Goal: Information Seeking & Learning: Learn about a topic

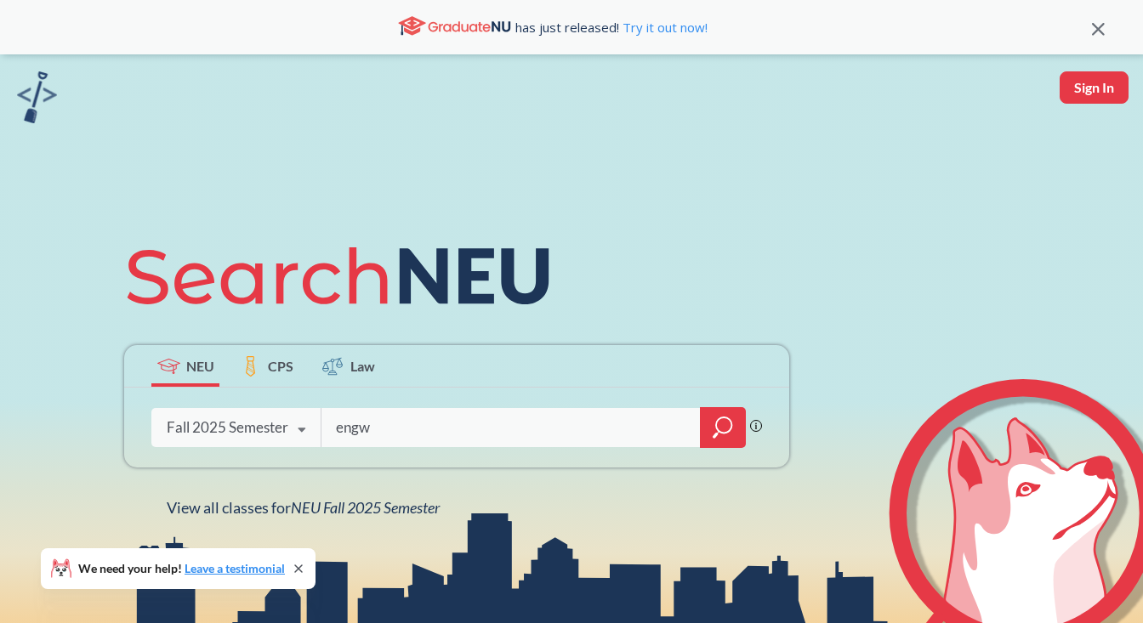
type input "engw"
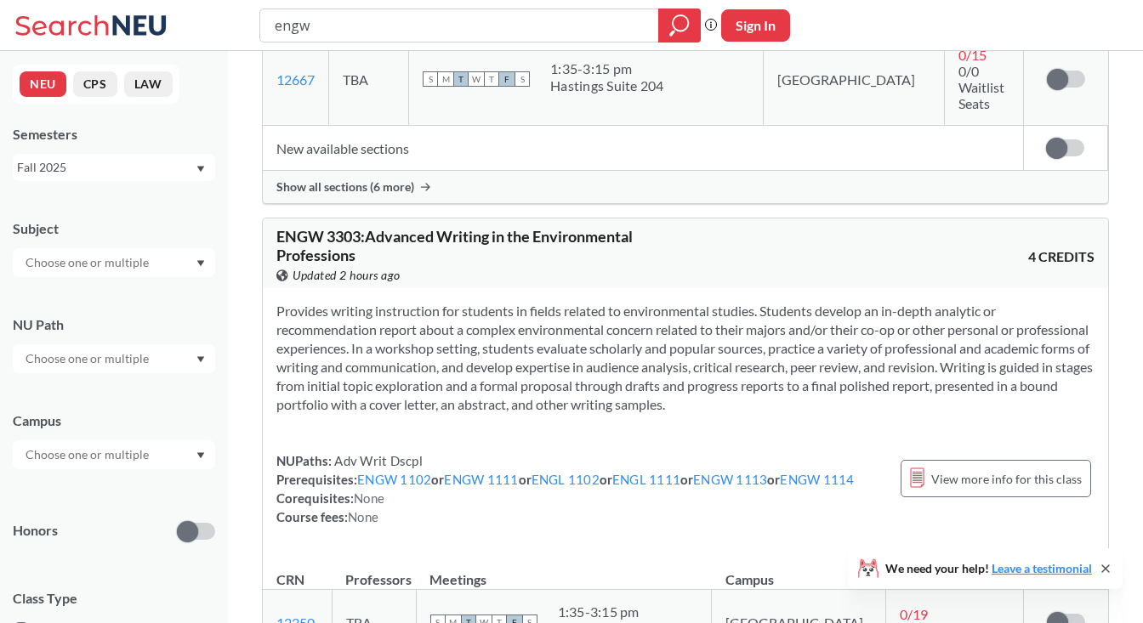
scroll to position [1890, 0]
click at [459, 300] on section "Provides writing instruction for students in fields related to environmental st…" at bounding box center [685, 356] width 818 height 112
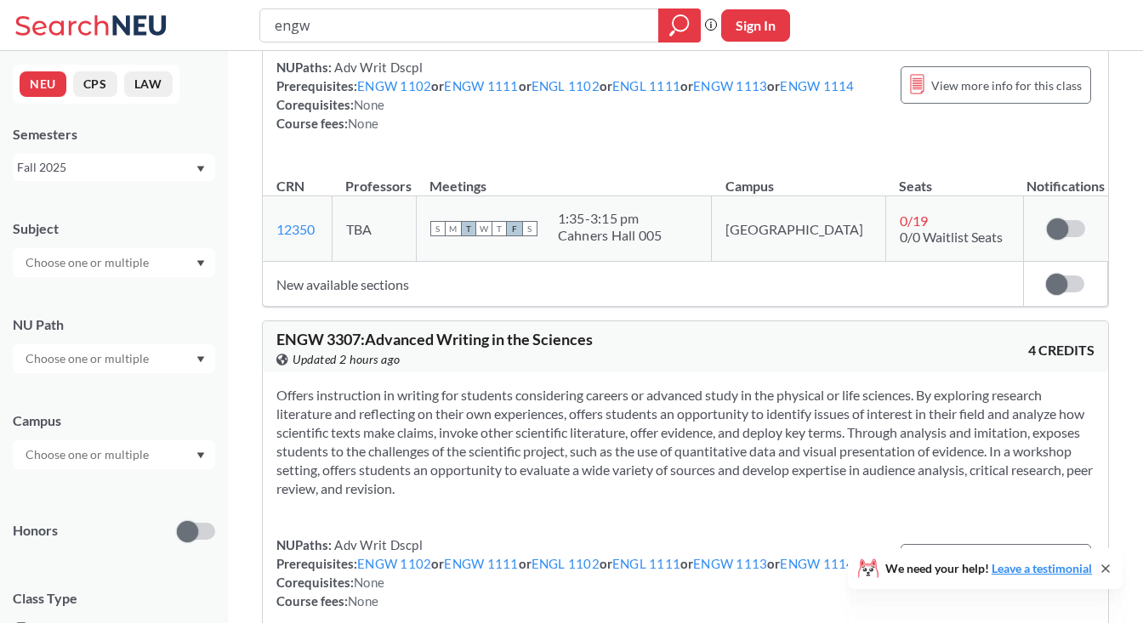
scroll to position [2508, 0]
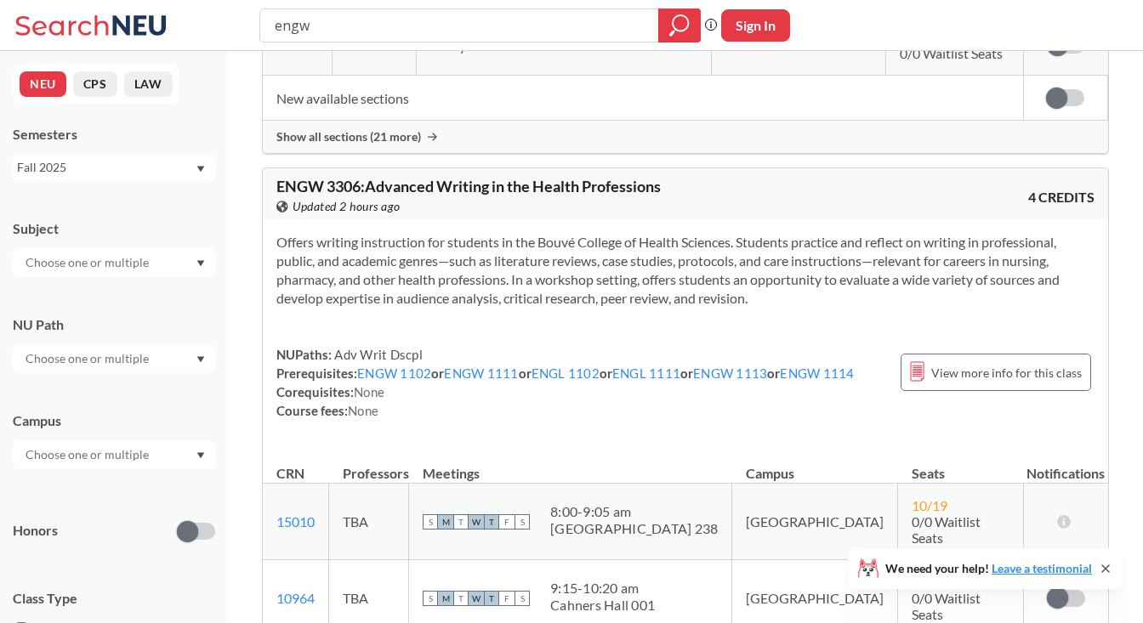
scroll to position [5157, 0]
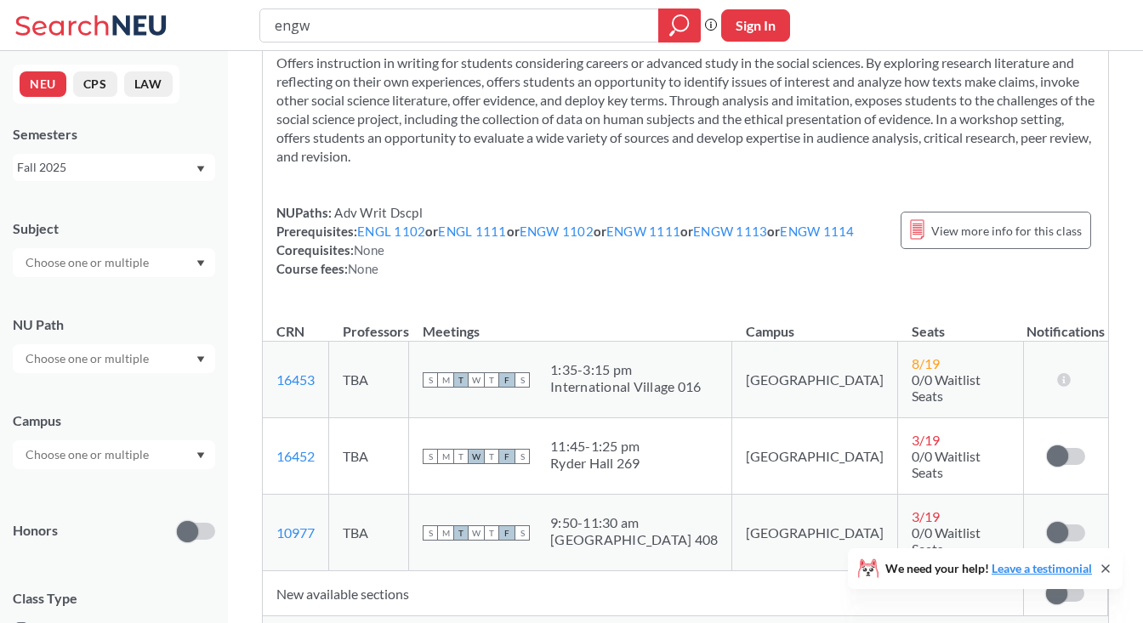
scroll to position [6431, 0]
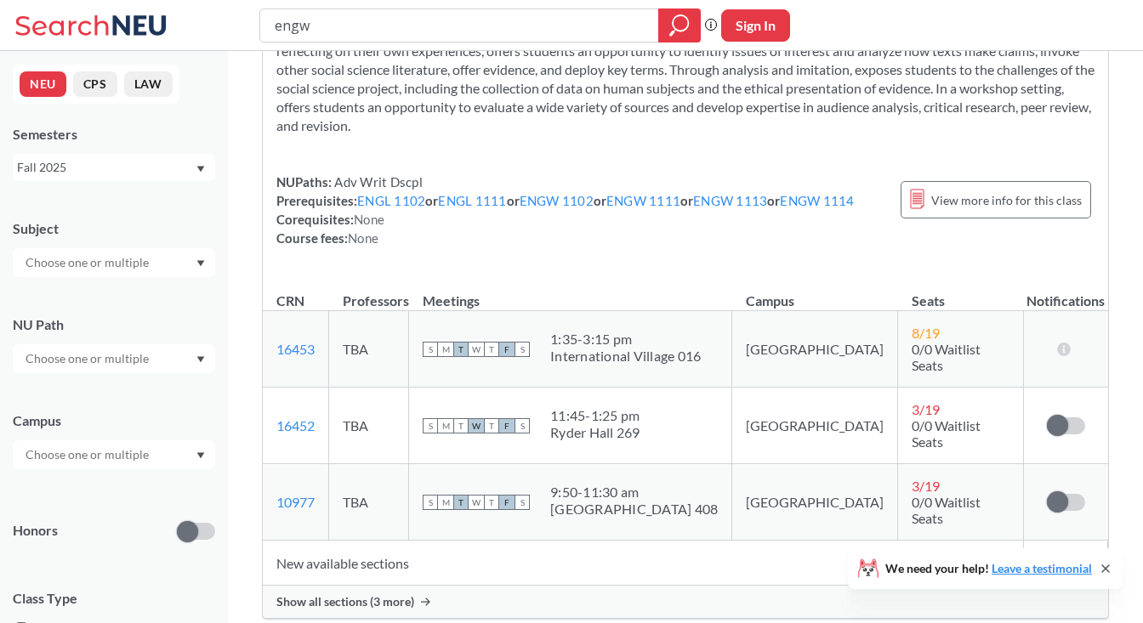
click at [422, 586] on div "Show all sections (3 more)" at bounding box center [685, 602] width 845 height 32
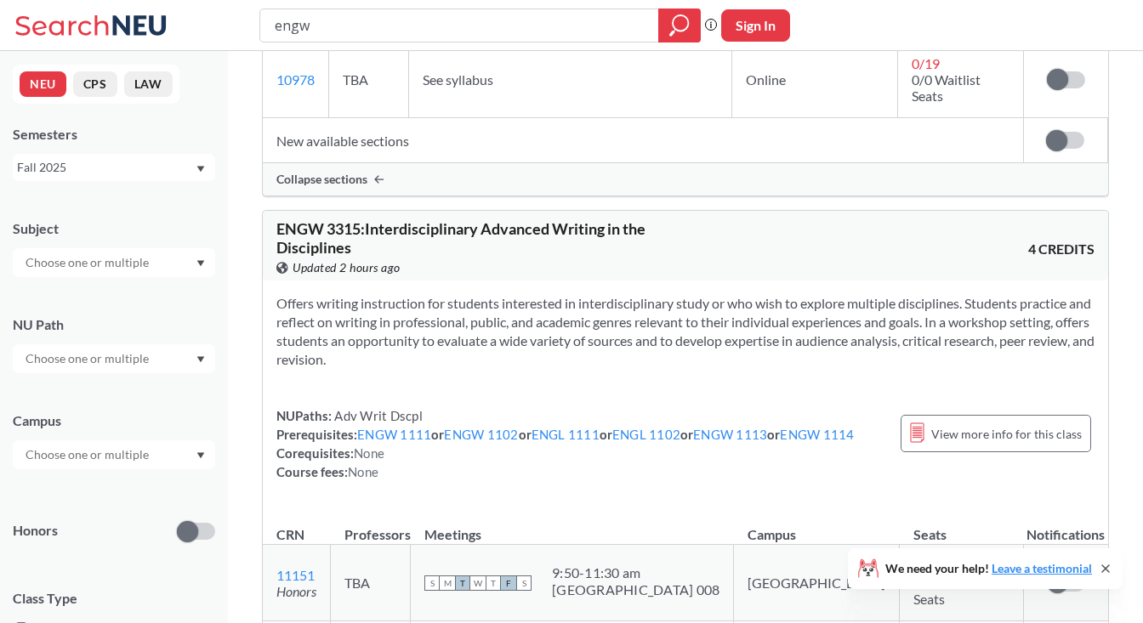
scroll to position [7199, 0]
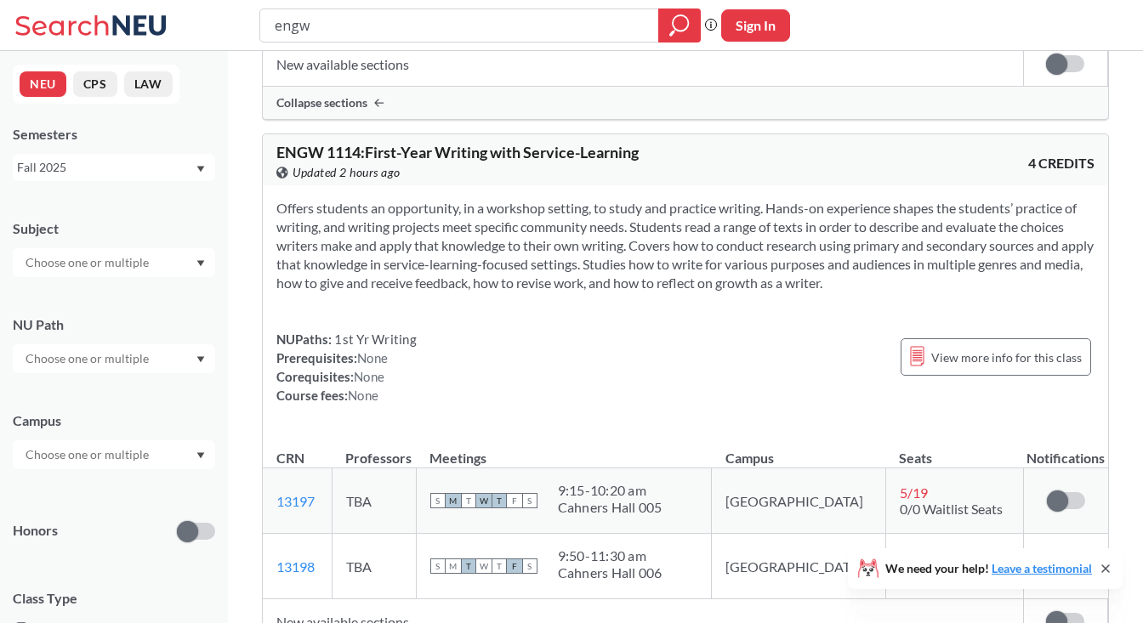
scroll to position [8664, 0]
